Goal: Transaction & Acquisition: Purchase product/service

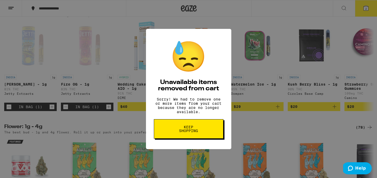
click at [181, 137] on button "Keep Shopping" at bounding box center [189, 128] width 70 height 19
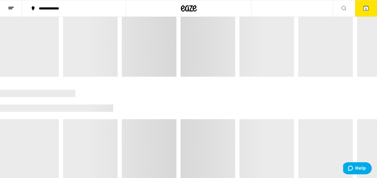
scroll to position [338, 0]
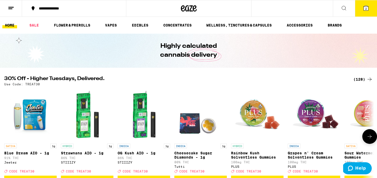
scroll to position [0, 0]
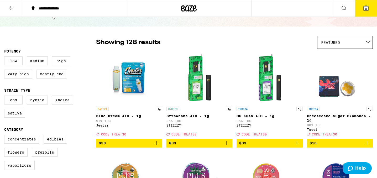
scroll to position [25, 0]
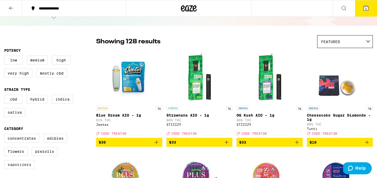
click at [23, 168] on label "Vaporizers" at bounding box center [19, 164] width 30 height 9
click at [6, 135] on input "Vaporizers" at bounding box center [5, 135] width 0 height 0
checkbox input "true"
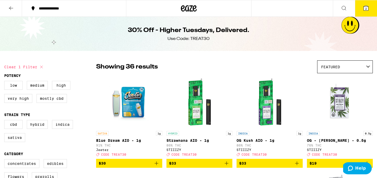
click at [15, 11] on button at bounding box center [11, 8] width 22 height 17
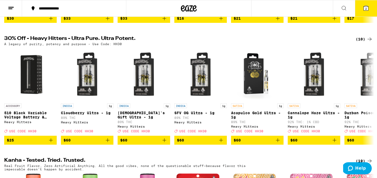
click at [369, 42] on icon at bounding box center [370, 39] width 6 height 6
